Goal: Use online tool/utility: Utilize a website feature to perform a specific function

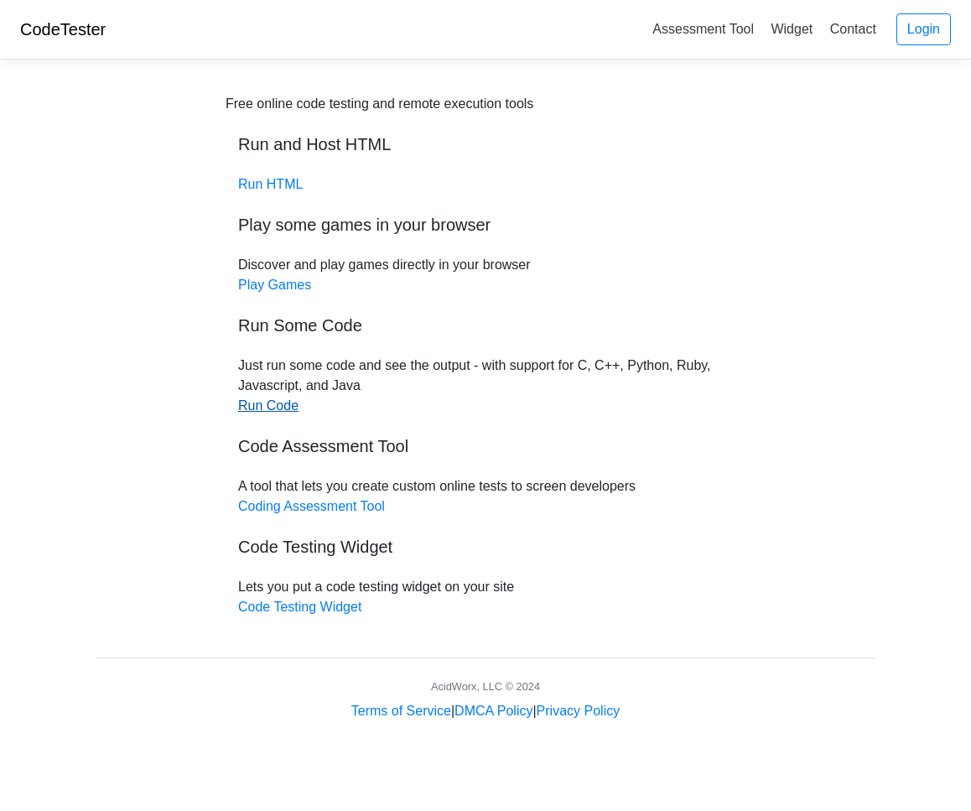
click at [274, 408] on link "Run Code" at bounding box center [268, 405] width 60 height 14
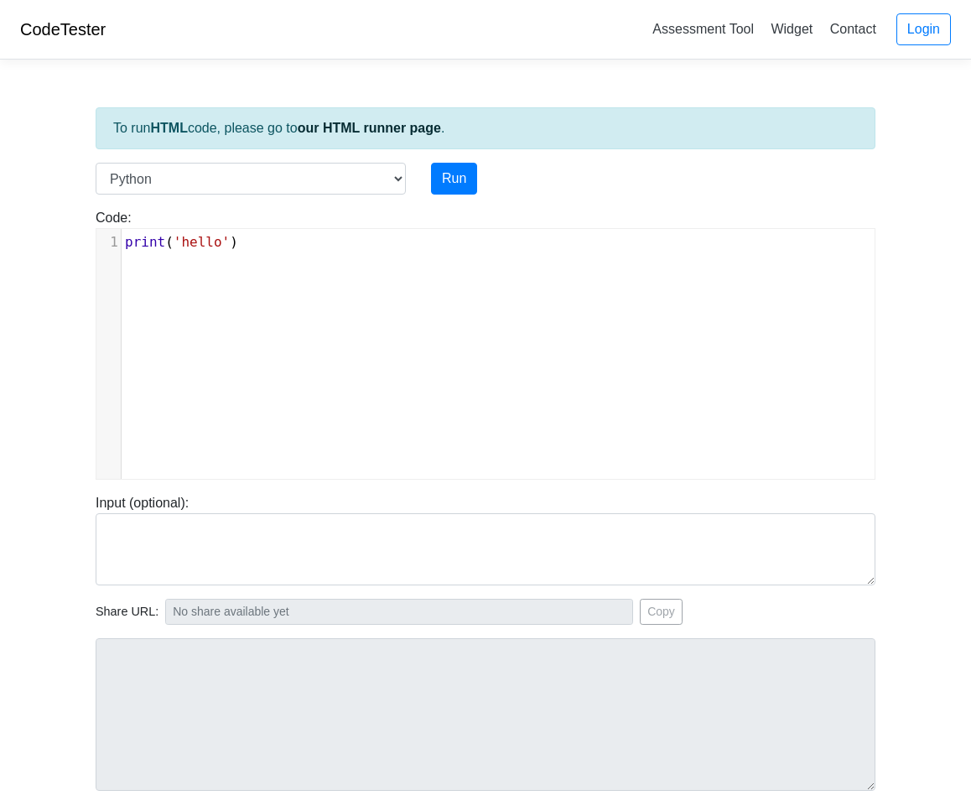
click at [291, 250] on pre "print ( 'hello' )" at bounding box center [498, 242] width 753 height 20
type textarea "print('hello')"
click at [291, 250] on pre "print ( 'hello' )" at bounding box center [498, 242] width 753 height 20
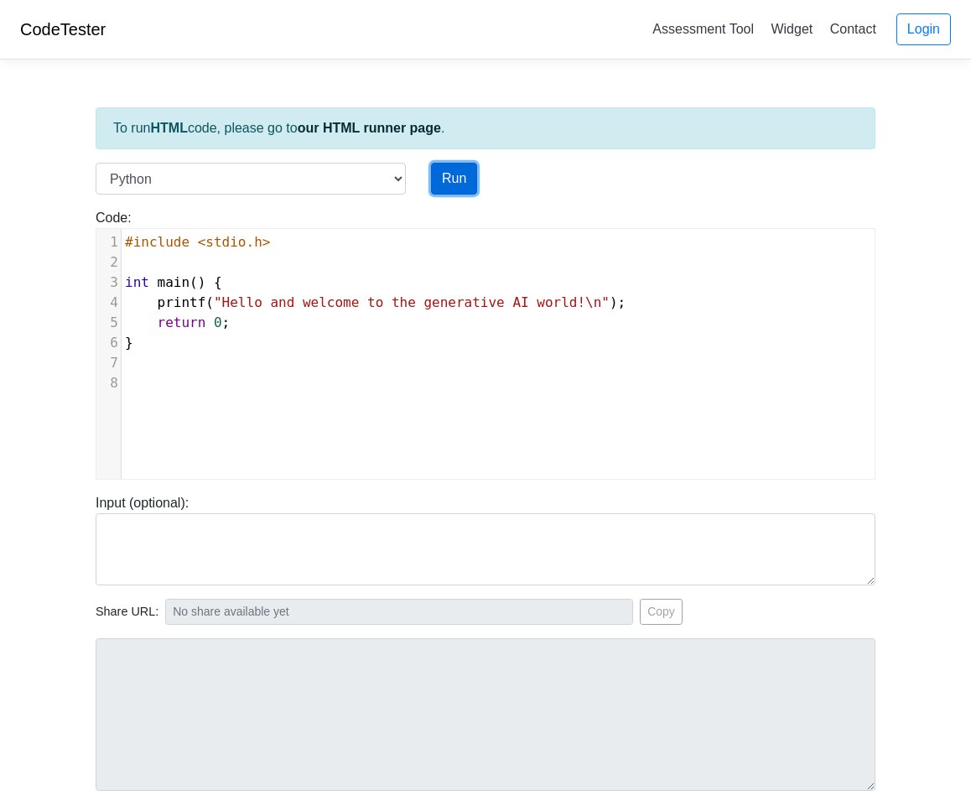
click at [467, 174] on button "Run" at bounding box center [454, 179] width 46 height 32
type input "https://codetester.io/runner?s=ZeX3BB8Olv"
type textarea "Submission status: Runtime Error (NZEC) Stderr: File "script.py", line 3 int ma…"
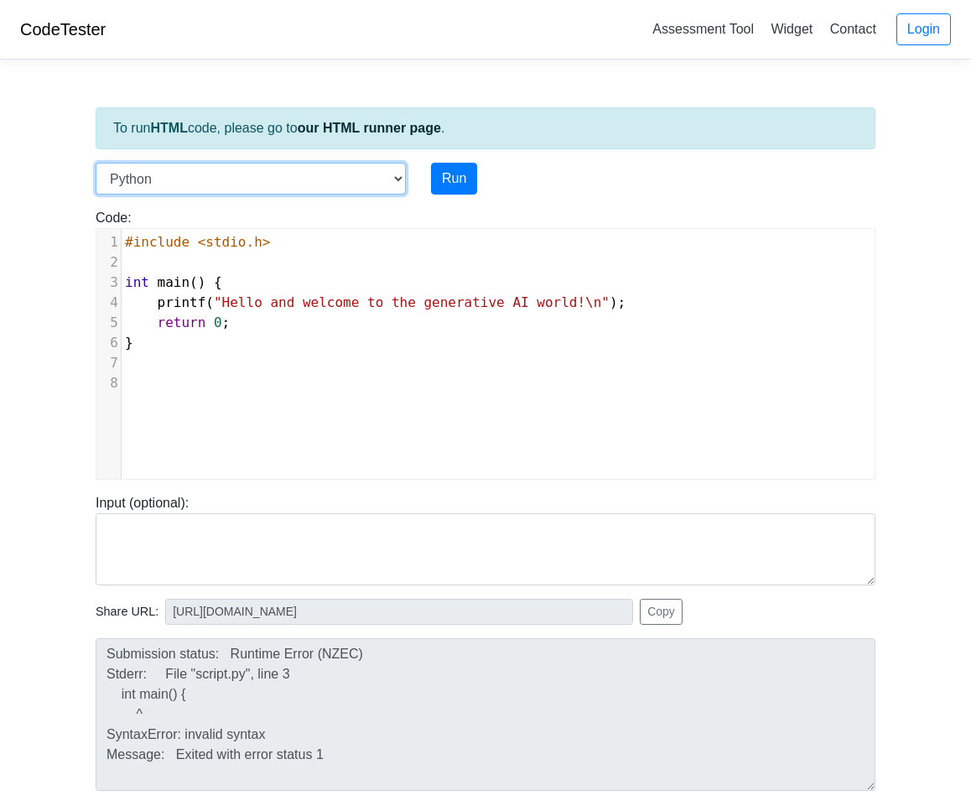
click at [383, 178] on select "C C++ Go Java Javascript Python Ruby" at bounding box center [251, 179] width 310 height 32
select select "c"
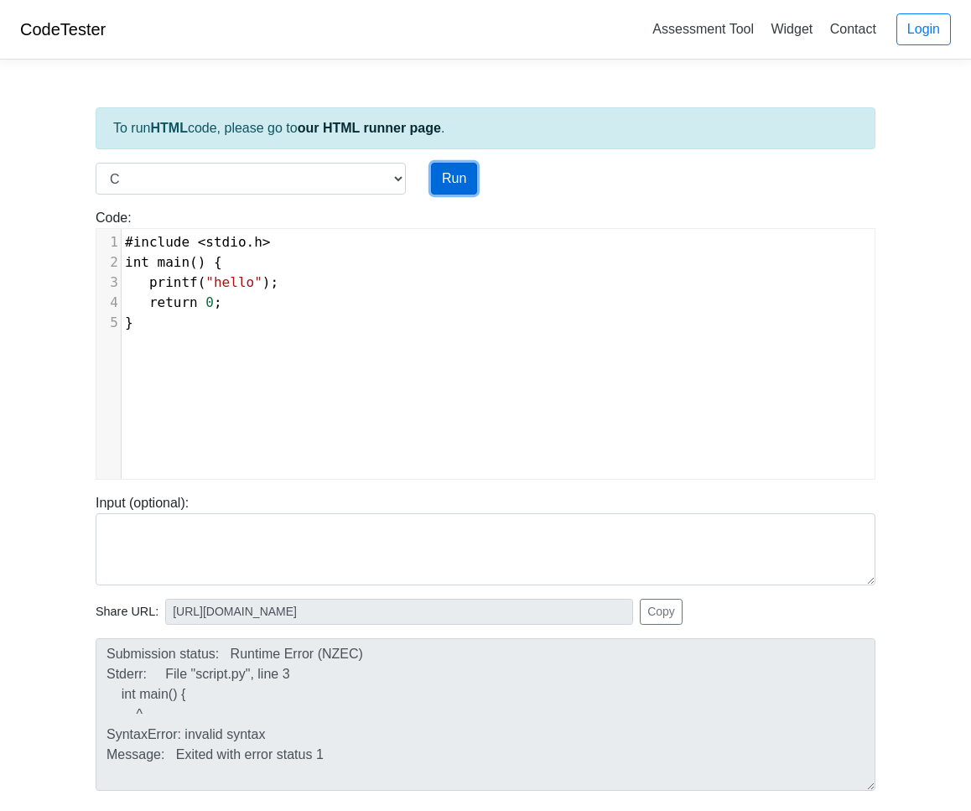
click at [450, 189] on button "Run" at bounding box center [454, 179] width 46 height 32
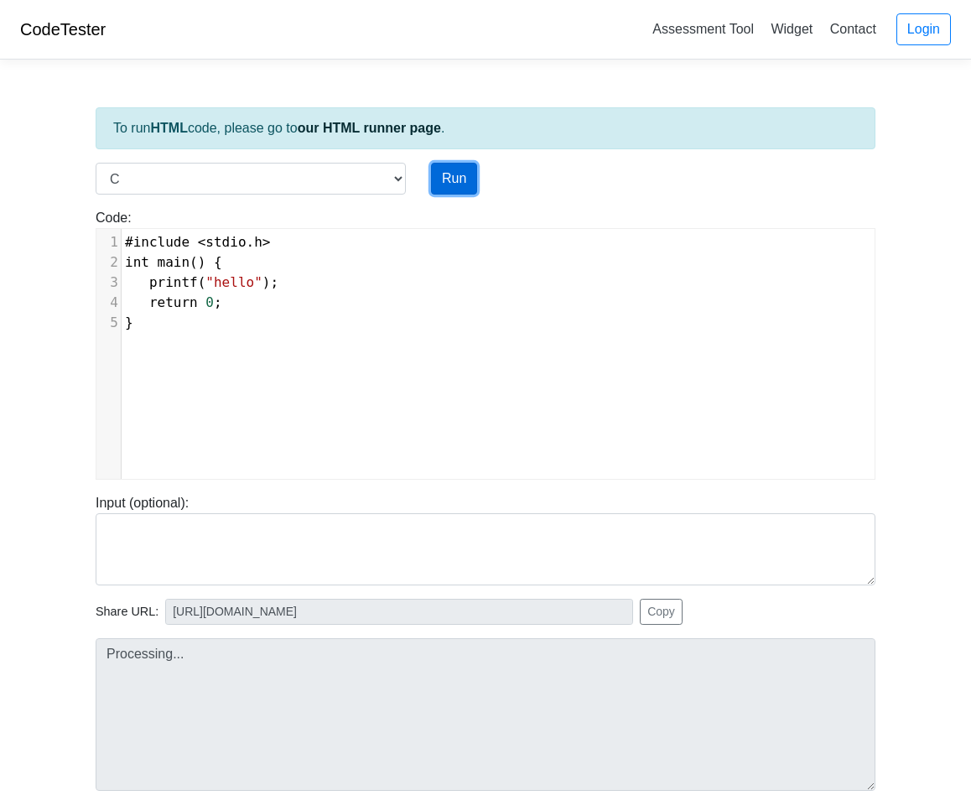
type input "https://codetester.io/runner?s=gVXBBBZQXQ"
type textarea "Stdout: hello"
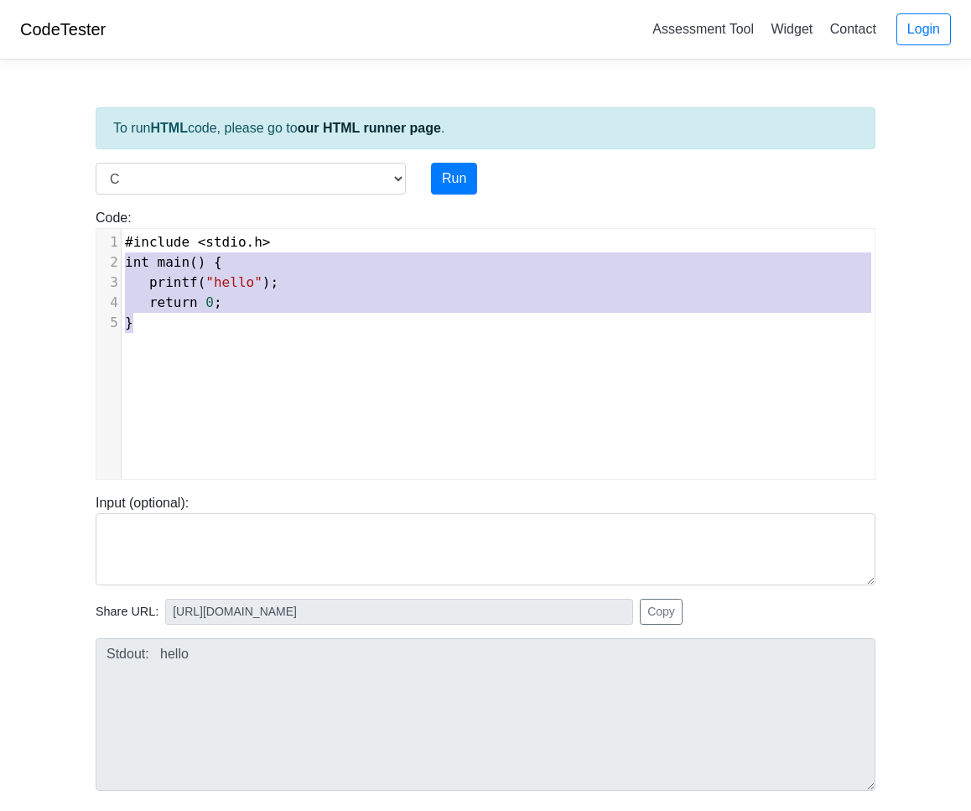
type textarea "#include <stdio.h> int main() { printf("hello"); return 0; }"
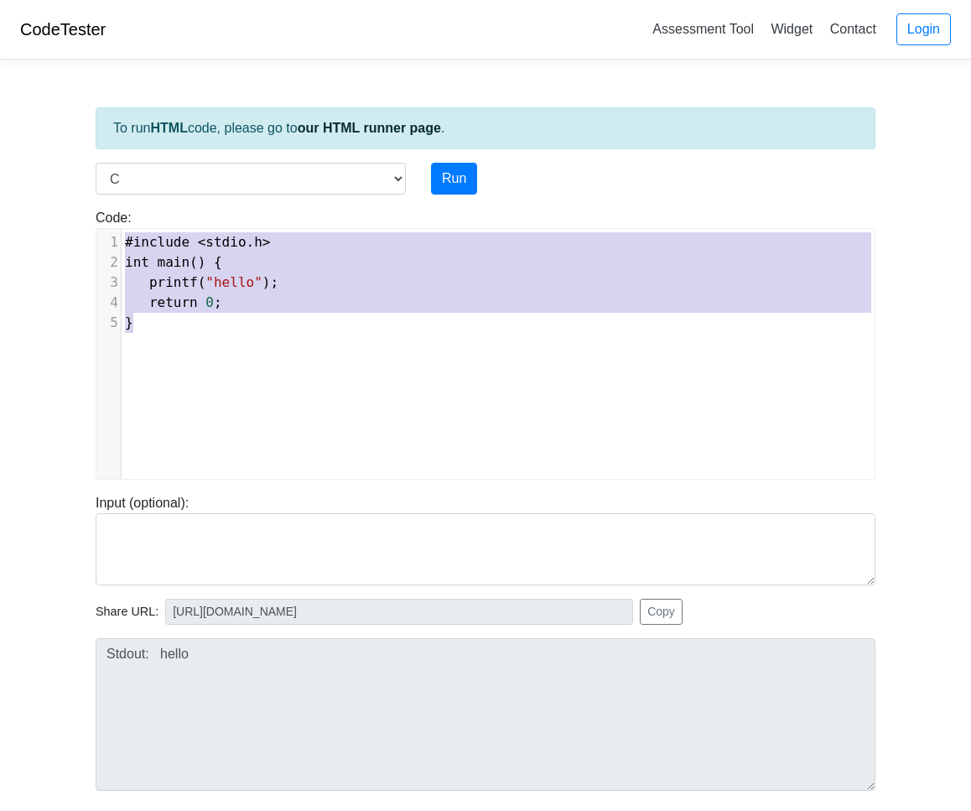
drag, startPoint x: 215, startPoint y: 326, endPoint x: 68, endPoint y: 242, distance: 169.1
click at [68, 242] on body "CodeTester Assessment Tool Widget Contact Login To run HTML code, please go to …" at bounding box center [485, 447] width 971 height 895
click at [219, 332] on pre "}" at bounding box center [498, 323] width 753 height 20
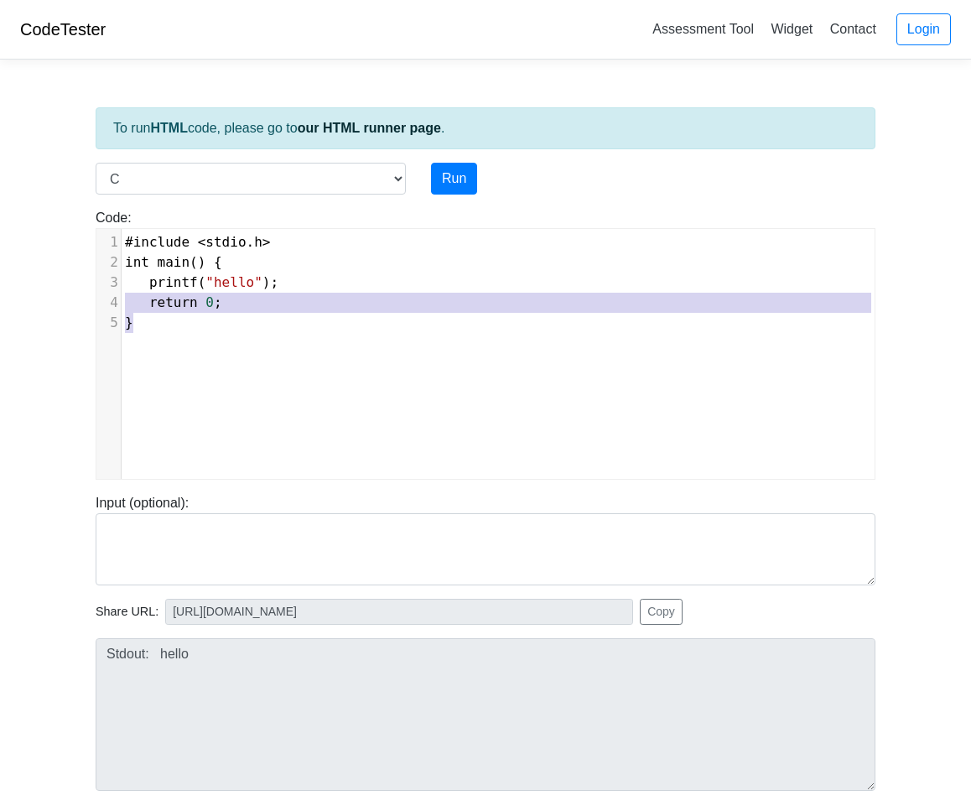
type textarea "#include <stdio.h> int main() { printf("hello"); return 0; }"
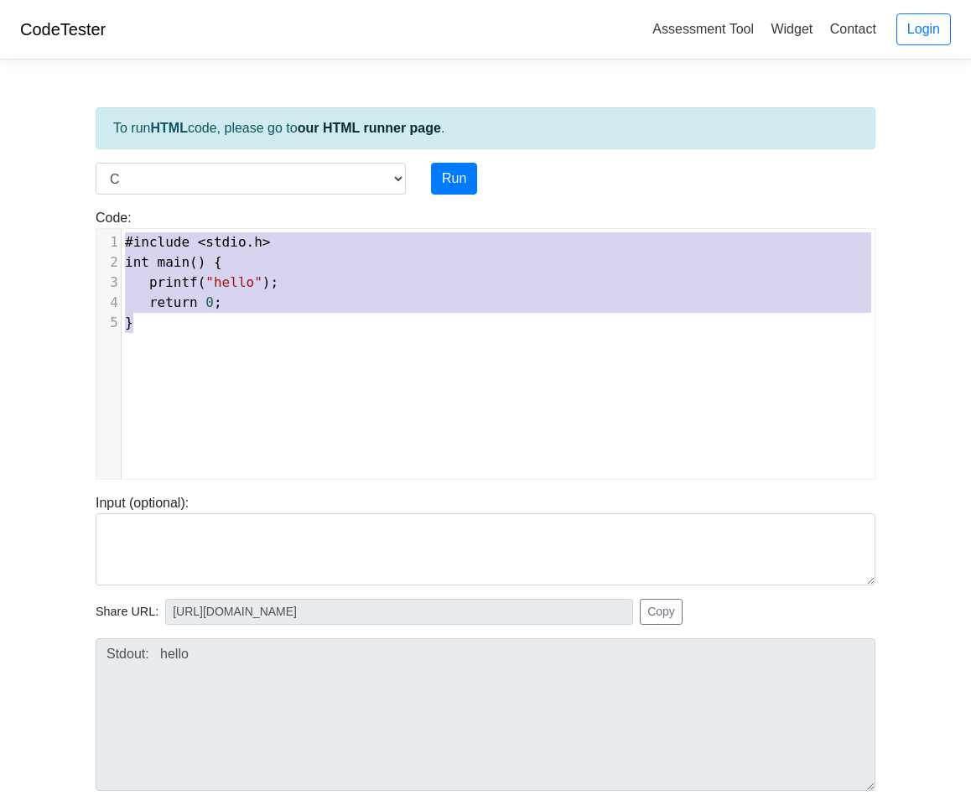
drag, startPoint x: 174, startPoint y: 325, endPoint x: 94, endPoint y: 241, distance: 116.3
click at [94, 241] on div "Code: #include <stdio.h> int main() { printf("hello"); return 0; } #include <st…" at bounding box center [485, 344] width 805 height 272
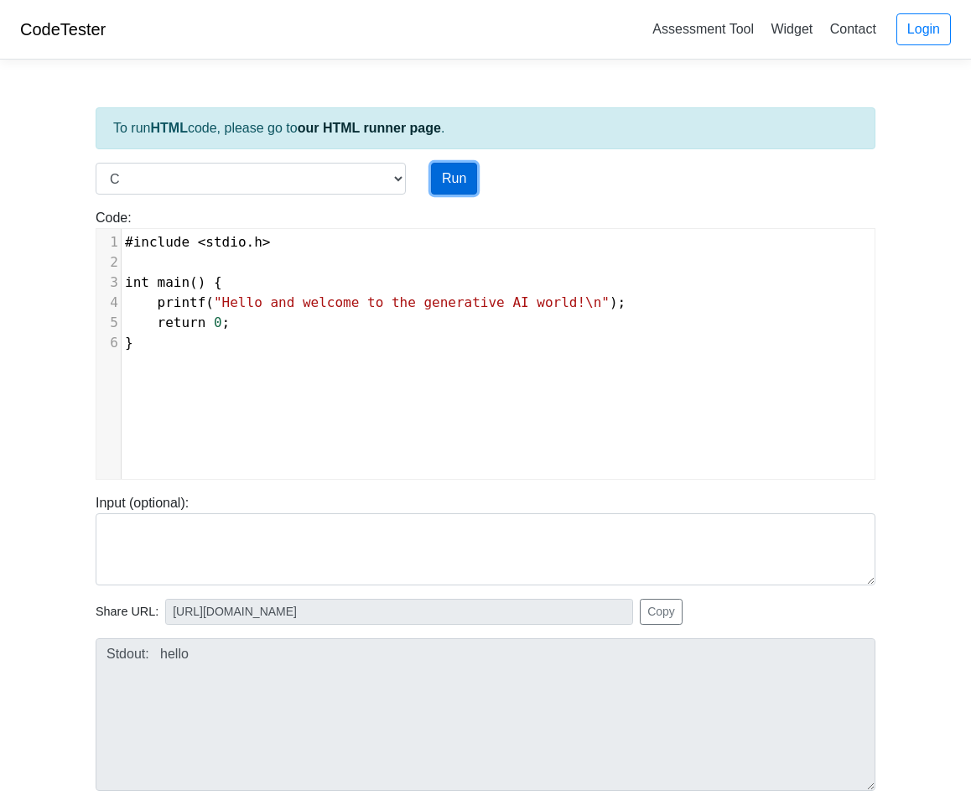
click at [447, 186] on button "Run" at bounding box center [454, 179] width 46 height 32
type input "https://codetester.io/runner?s=N8lGQQkxz2"
type textarea "Stdout: Hello and welcome to the generative AI world!"
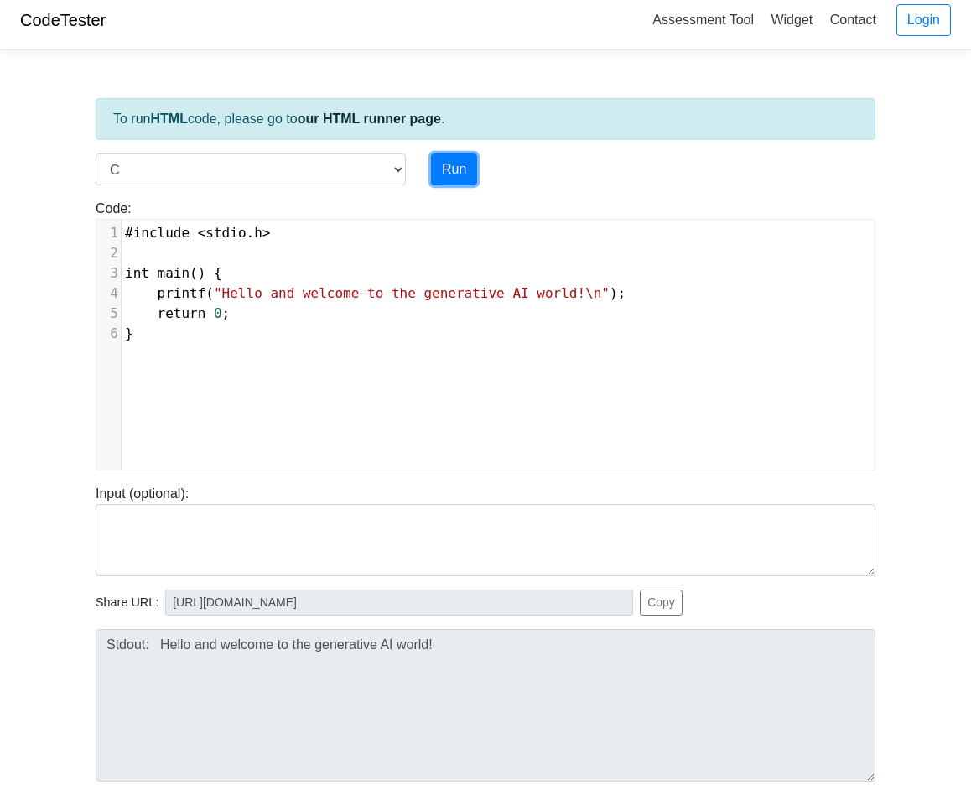
scroll to position [18, 0]
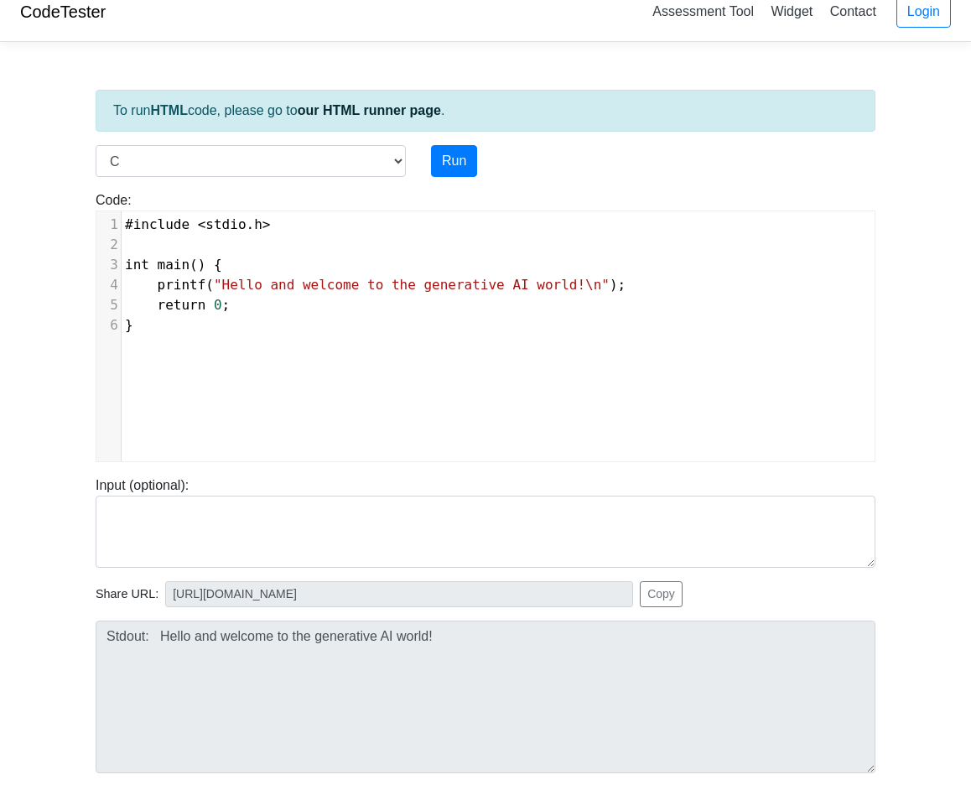
click at [306, 317] on pre "}" at bounding box center [498, 325] width 753 height 20
type textarea "and welcome to the generative AI world!\n"
drag, startPoint x: 263, startPoint y: 284, endPoint x: 601, endPoint y: 282, distance: 338.0
click at [601, 282] on span ""Hello and welcome to the generative AI world!\n"" at bounding box center [412, 285] width 396 height 16
click at [464, 163] on button "Run" at bounding box center [454, 161] width 46 height 32
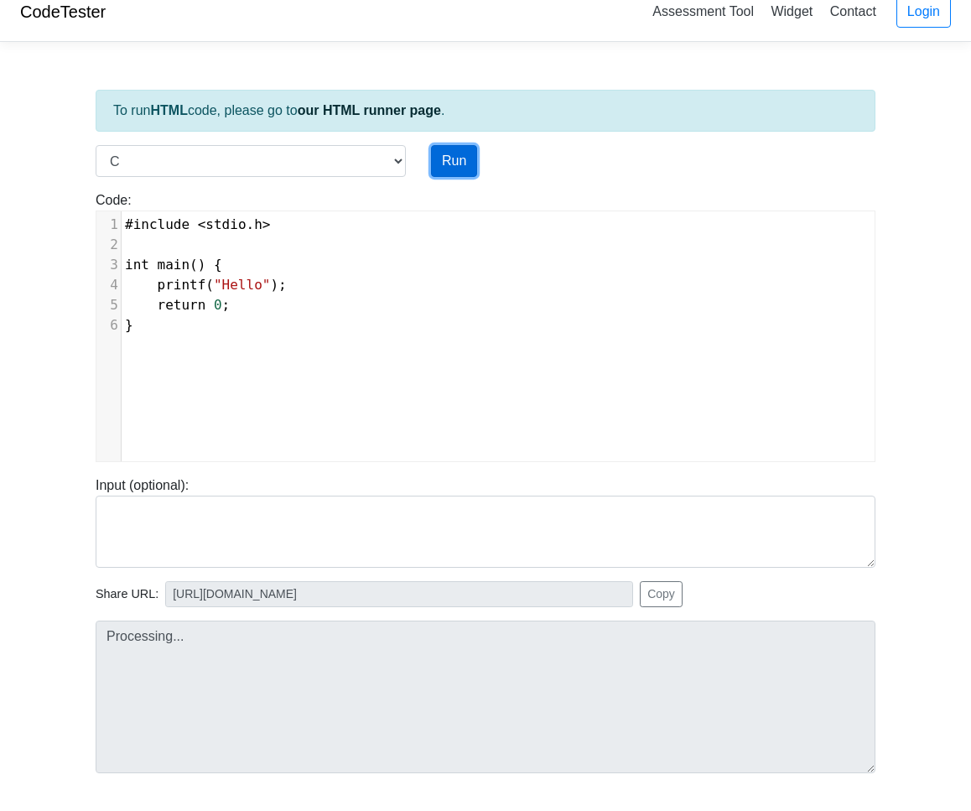
type input "https://codetester.io/runner?s=4QXOOOVRX0"
type textarea "Stdout: Hello"
click at [276, 170] on select "C C++ Go Java Javascript Python Ruby" at bounding box center [251, 161] width 310 height 32
select select "python"
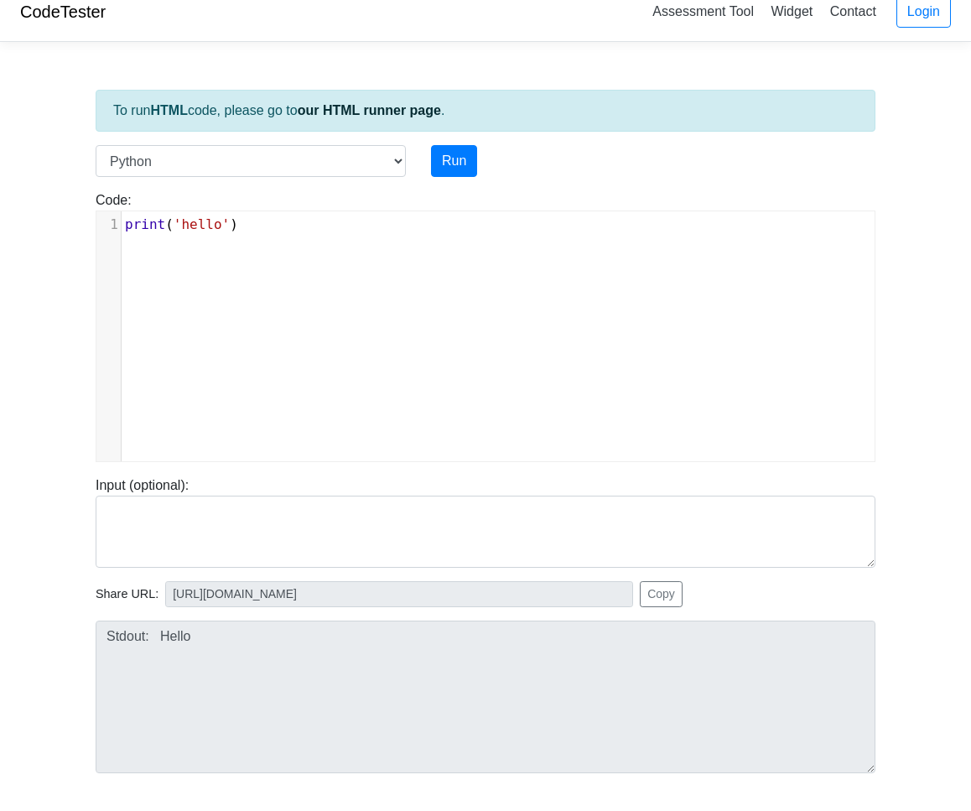
scroll to position [7, 0]
click at [267, 227] on pre "print ( 'hello' )" at bounding box center [498, 225] width 753 height 20
type textarea "print('hello')"
drag, startPoint x: 267, startPoint y: 227, endPoint x: 117, endPoint y: 227, distance: 149.3
click at [122, 226] on div "1 print ( 'hello' )" at bounding box center [498, 225] width 753 height 20
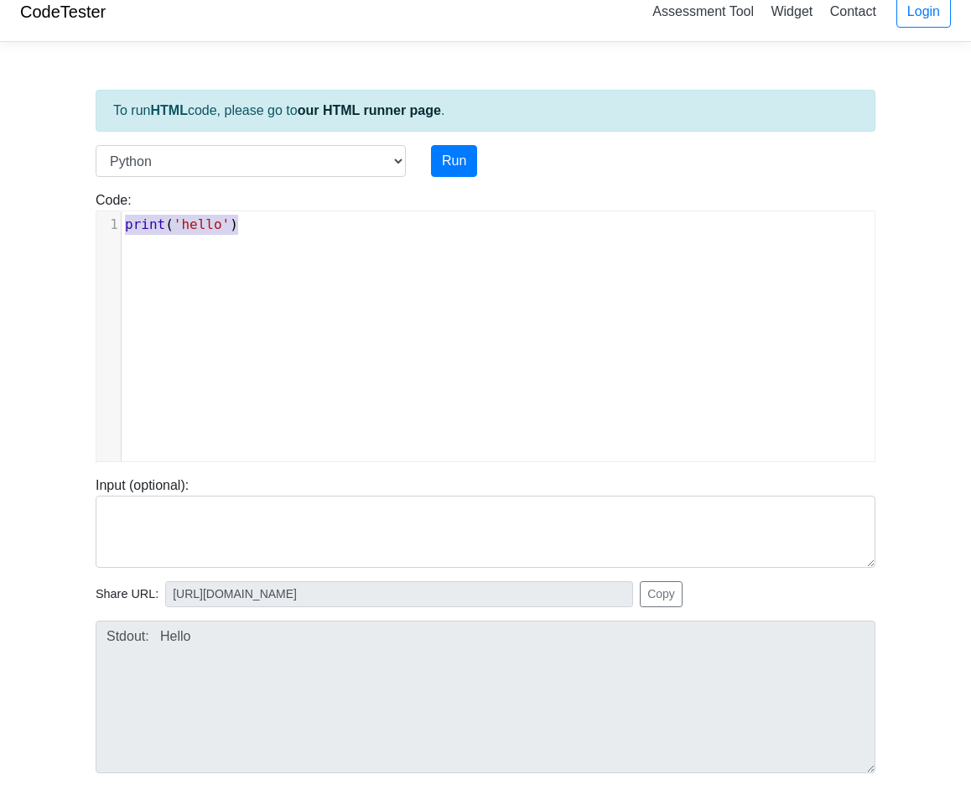
scroll to position [341, 0]
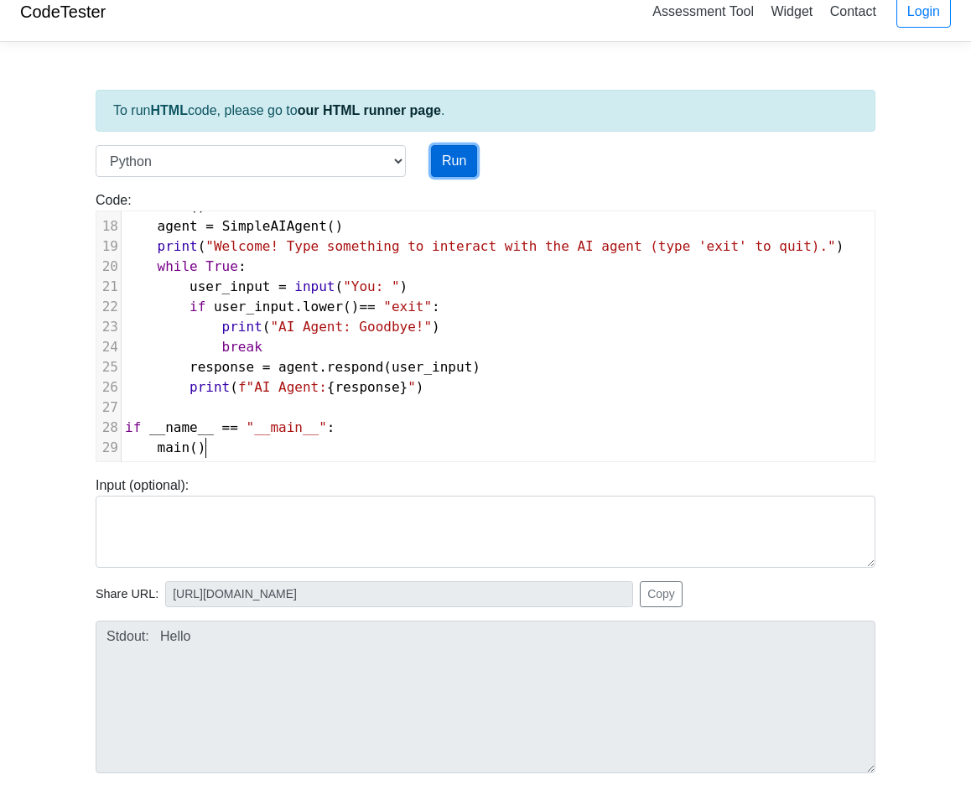
click at [458, 163] on button "Run" at bounding box center [454, 161] width 46 height 32
type input "https://codetester.io/runner?s=wBX9ZZJmz5"
type textarea "Submission status: Runtime Error (NZEC) Stdout: Welcome! Type something to inte…"
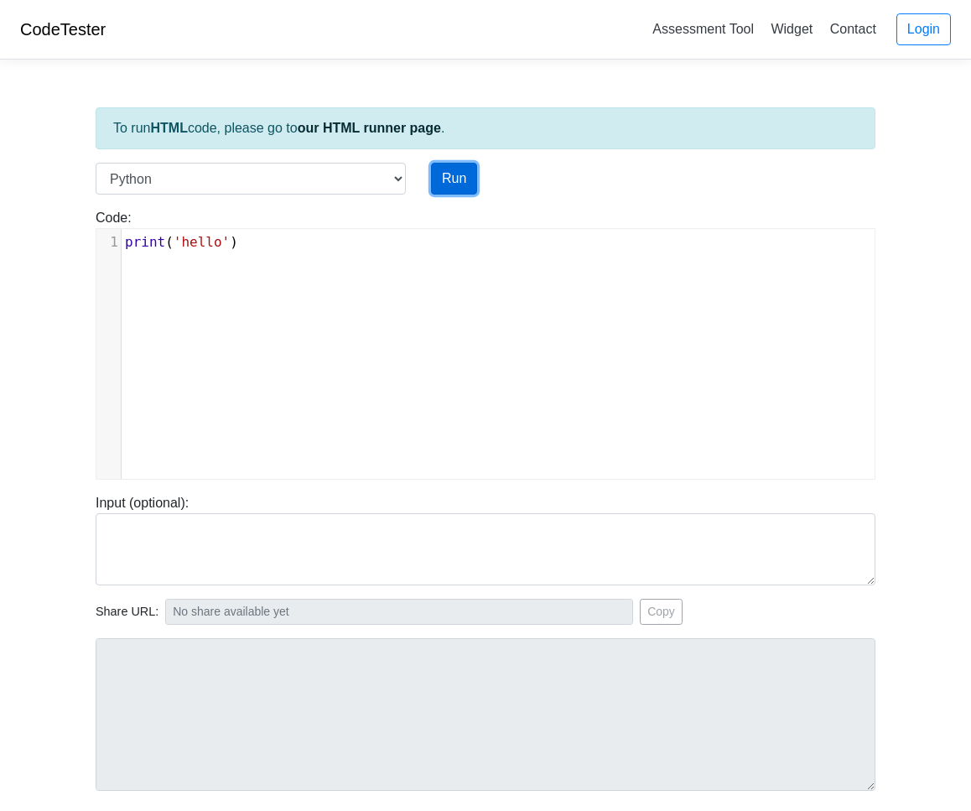
click at [457, 185] on button "Run" at bounding box center [454, 179] width 46 height 32
type input "[URL][DOMAIN_NAME]"
type textarea "Stdout: hello"
